Goal: Check status: Check status

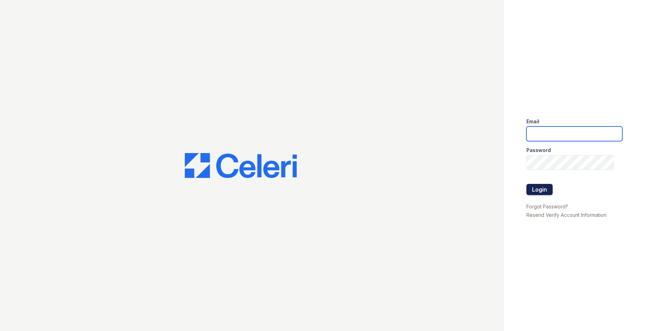
type input "[EMAIL_ADDRESS][DOMAIN_NAME]"
click at [539, 190] on button "Login" at bounding box center [539, 189] width 26 height 11
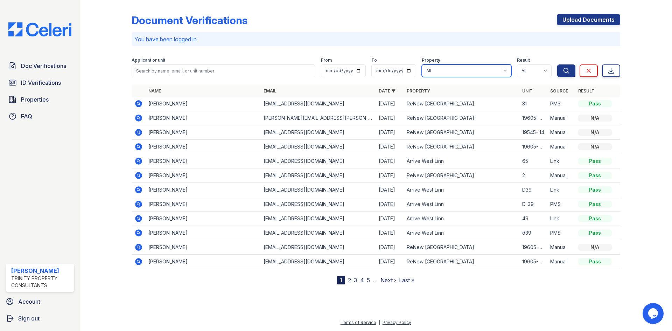
click at [498, 70] on select "All Arrive West Linn ReNew [GEOGRAPHIC_DATA]" at bounding box center [467, 70] width 90 height 13
select select "90"
click at [422, 64] on select "All Arrive West Linn ReNew [GEOGRAPHIC_DATA]" at bounding box center [467, 70] width 90 height 13
click at [573, 73] on button "Search" at bounding box center [566, 70] width 18 height 13
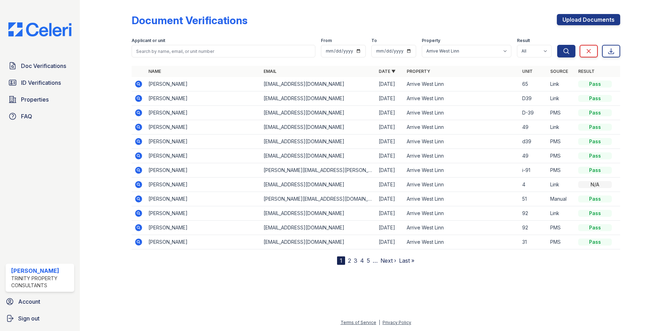
click at [350, 260] on link "2" at bounding box center [349, 260] width 3 height 7
click at [371, 260] on link "3" at bounding box center [370, 260] width 3 height 7
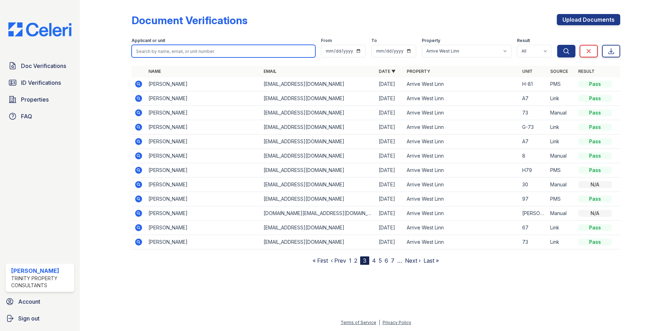
click at [149, 56] on input "search" at bounding box center [224, 51] width 184 height 13
type input "[PERSON_NAME]"
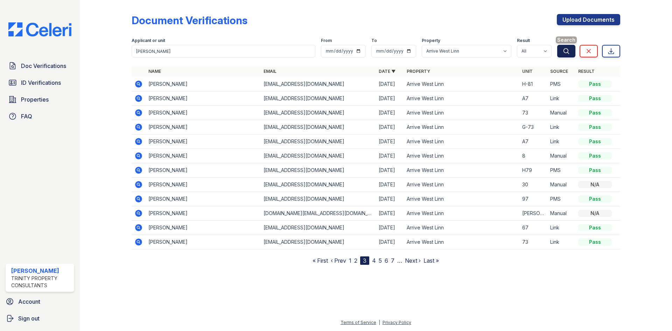
click at [570, 54] on button "Search" at bounding box center [566, 51] width 18 height 13
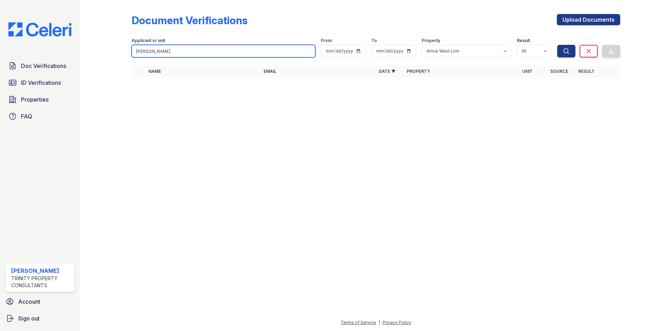
click at [97, 32] on div "Document Verifications Upload Documents Filter Applicant or unit [PERSON_NAME] …" at bounding box center [376, 47] width 570 height 95
click at [175, 51] on input "[PERSON_NAME]" at bounding box center [224, 51] width 184 height 13
click at [180, 50] on input "[PERSON_NAME]" at bounding box center [224, 51] width 184 height 13
drag, startPoint x: 194, startPoint y: 50, endPoint x: 80, endPoint y: 50, distance: 113.7
click at [76, 49] on div "Doc Verifications ID Verifications Properties FAQ [PERSON_NAME] Trinity Propert…" at bounding box center [336, 165] width 672 height 331
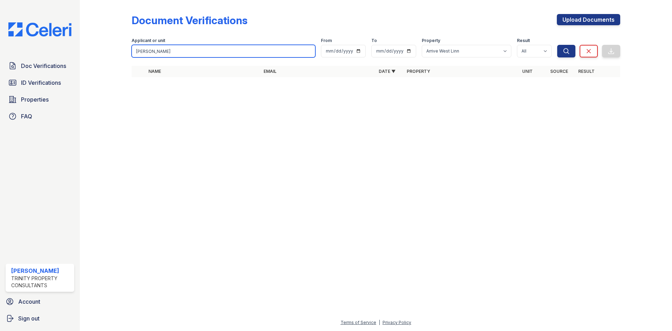
paste input "oelle"
type input "[PERSON_NAME]"
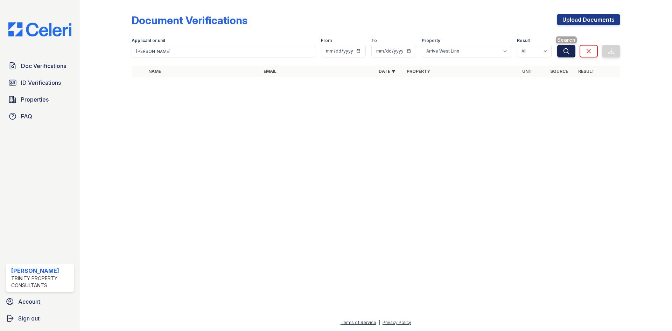
click at [570, 49] on button "Search" at bounding box center [566, 51] width 18 height 13
click at [569, 49] on icon "submit" at bounding box center [566, 51] width 7 height 7
